Goal: Find specific page/section: Find specific page/section

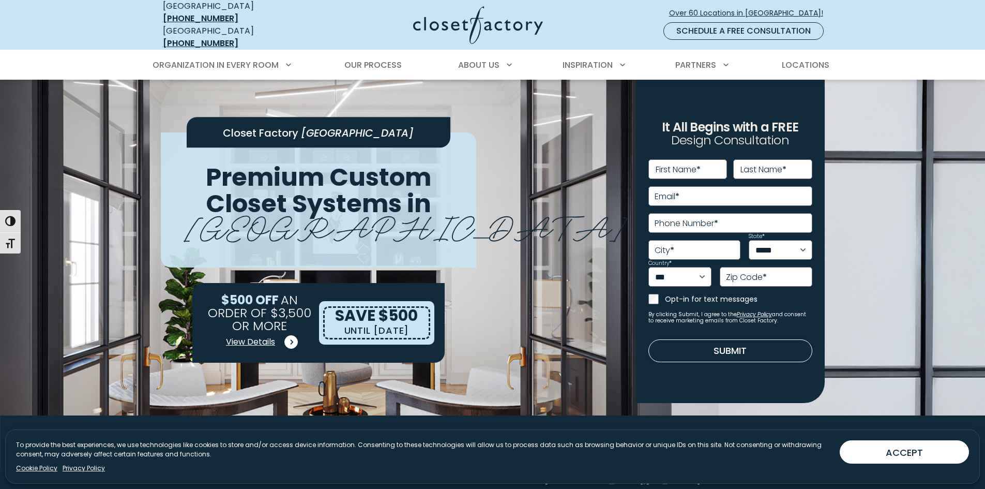
click at [248, 336] on span "View Details" at bounding box center [250, 342] width 49 height 12
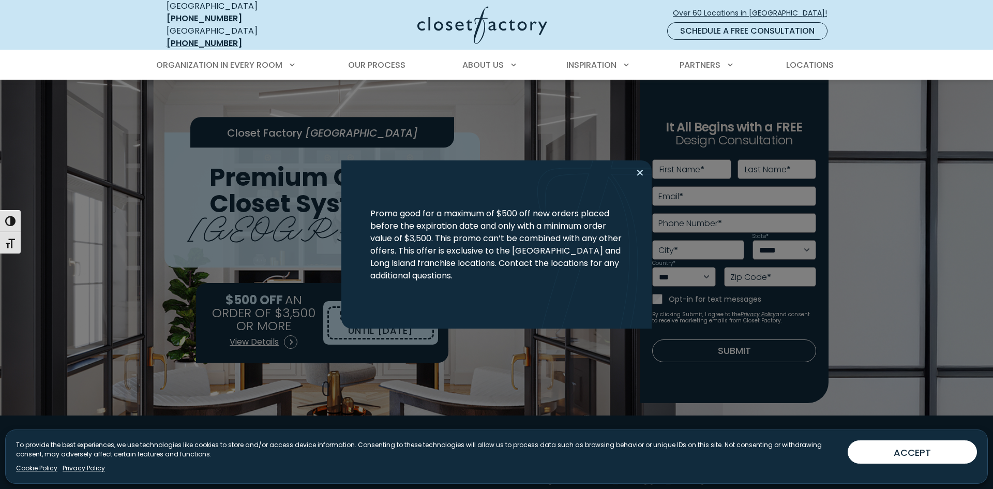
click at [641, 172] on button "Close modal" at bounding box center [640, 172] width 15 height 17
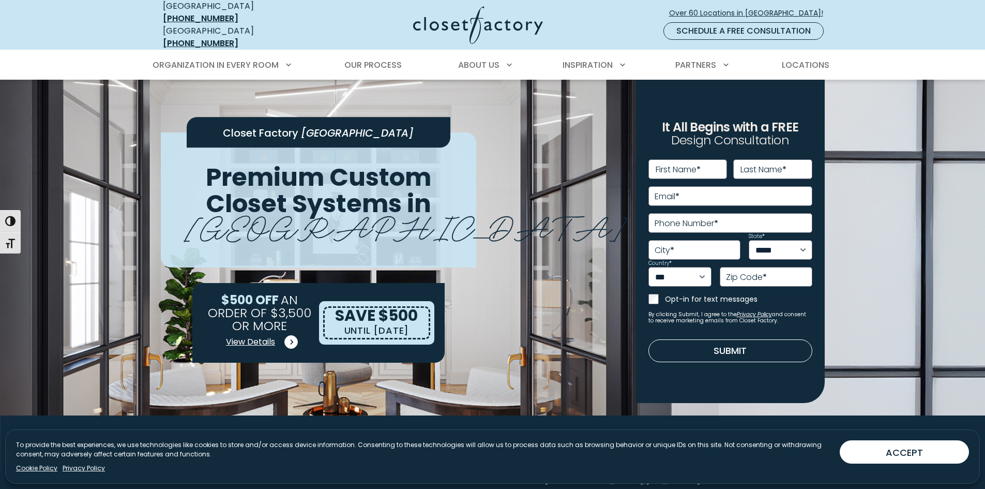
click at [257, 336] on span "View Details" at bounding box center [250, 342] width 49 height 12
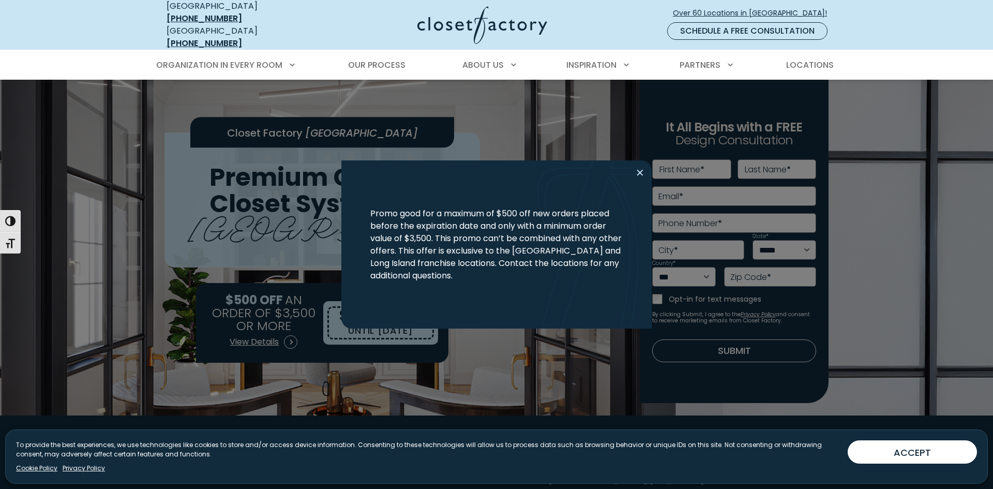
click at [642, 174] on button "Close modal" at bounding box center [640, 172] width 15 height 17
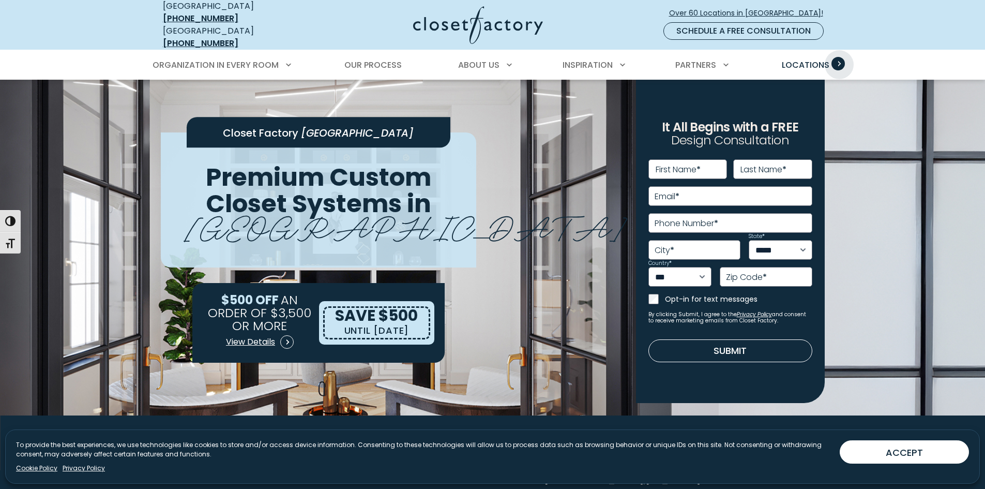
click at [839, 57] on span "Primary Menu" at bounding box center [838, 63] width 13 height 13
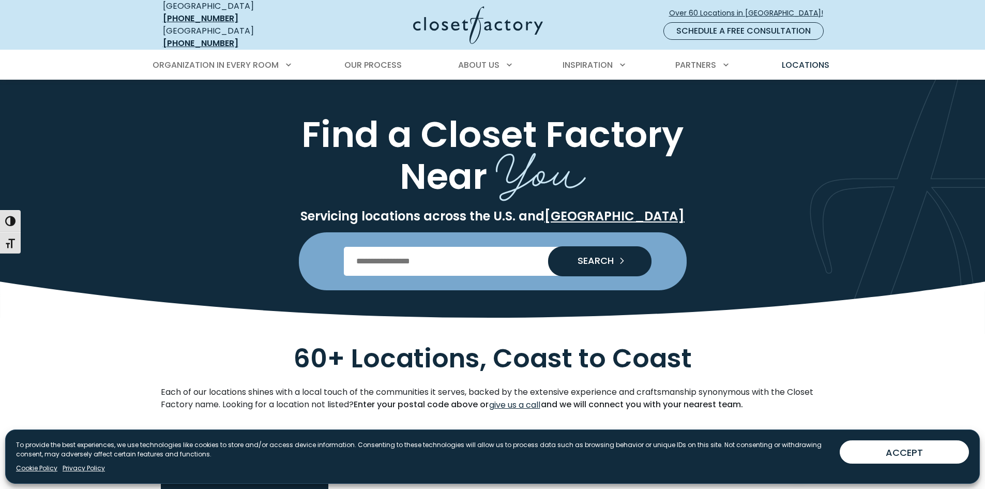
click at [367, 253] on input "Enter Postal Code" at bounding box center [492, 261] width 297 height 29
type input "*****"
click at [601, 256] on span "SEARCH" at bounding box center [591, 260] width 44 height 9
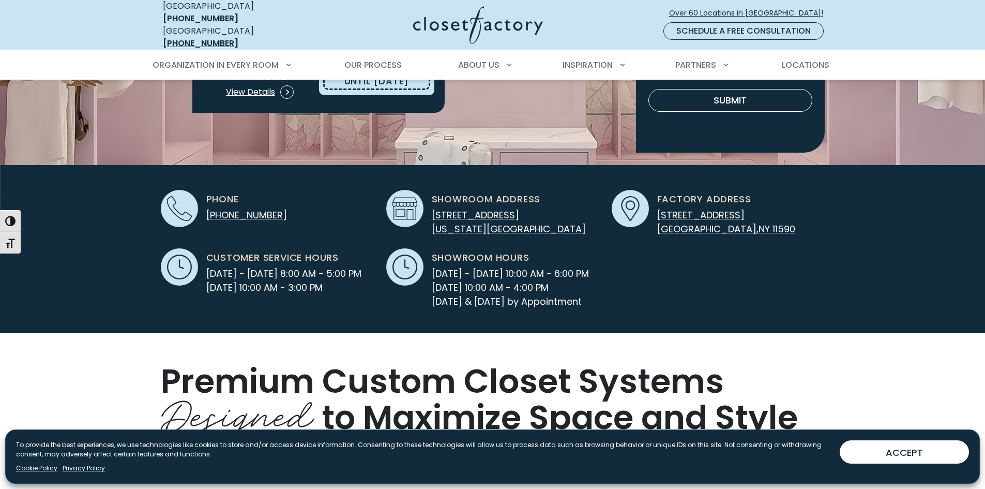
scroll to position [310, 0]
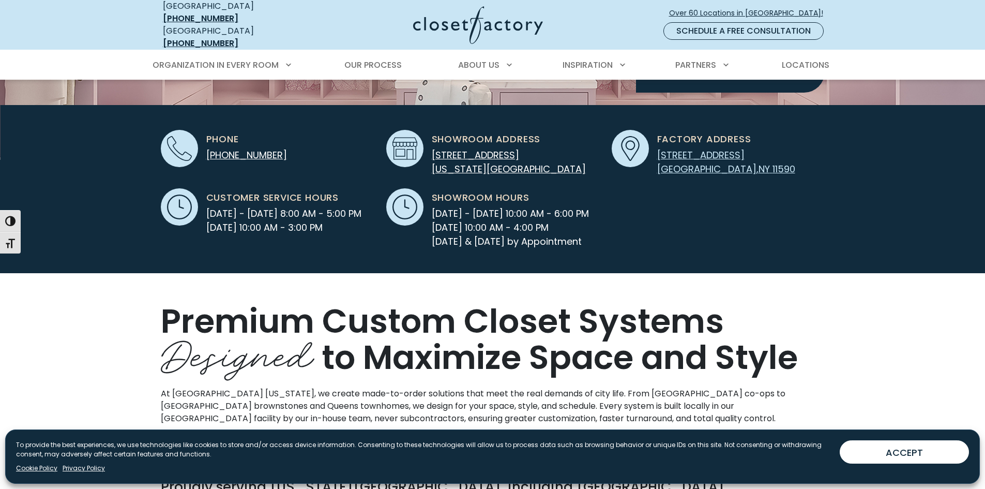
click at [690, 149] on span "[STREET_ADDRESS]" at bounding box center [700, 154] width 87 height 13
